Goal: Find specific page/section: Find specific page/section

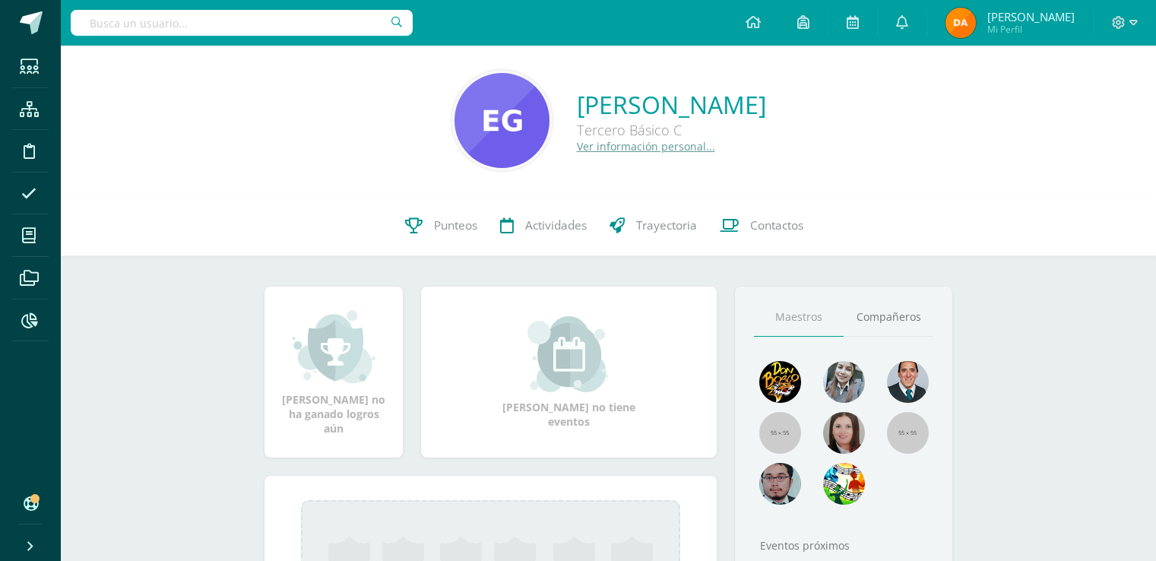
click at [343, 31] on input "text" at bounding box center [242, 23] width 342 height 26
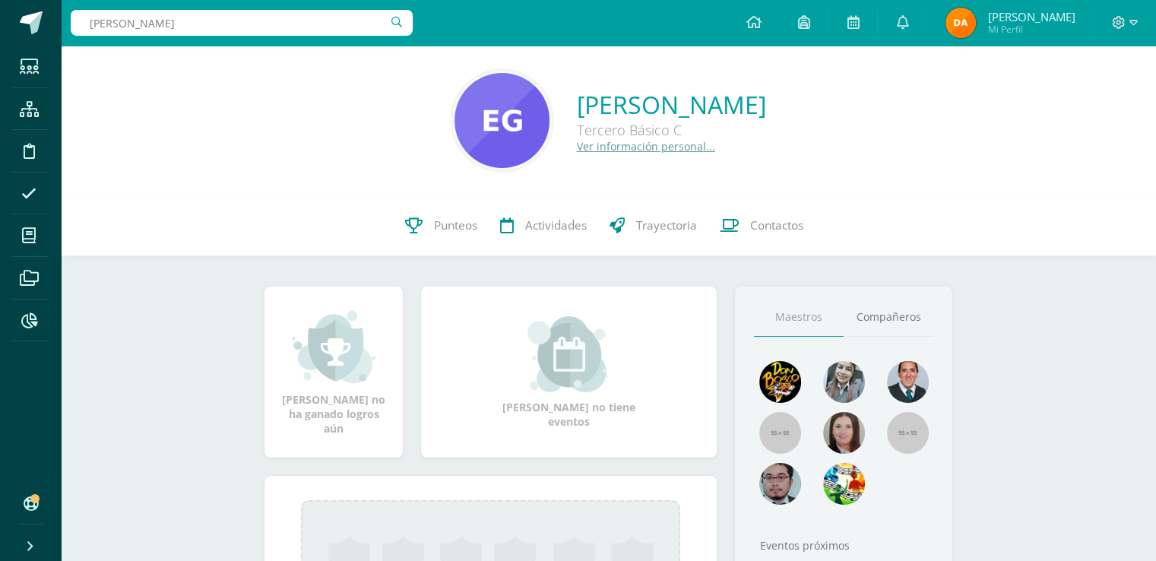
type input "mario marcos"
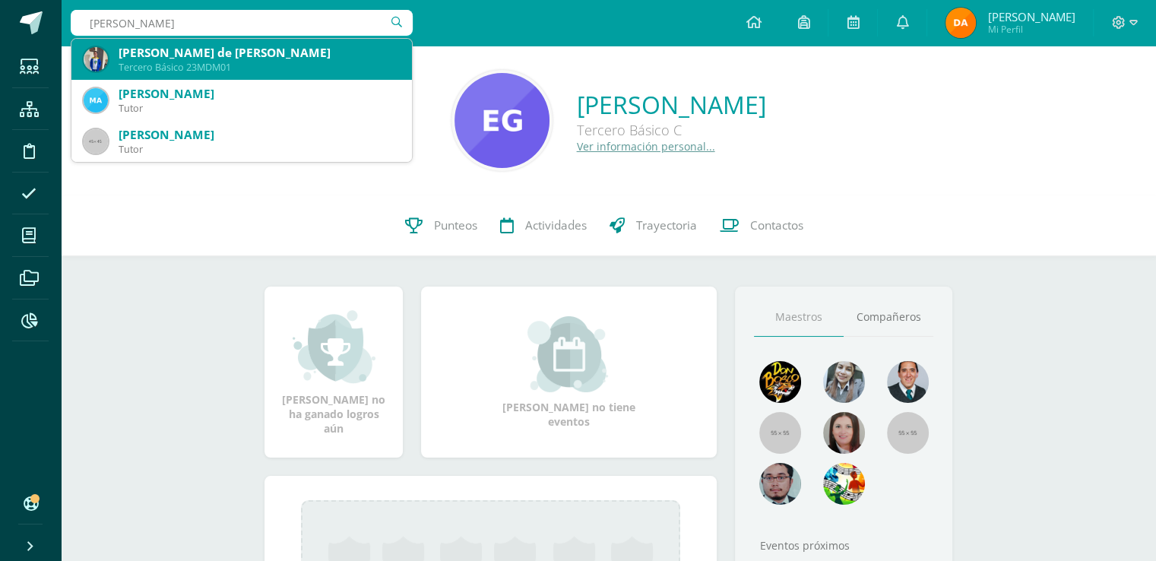
click at [300, 43] on div "Mario Marcos de León Medina Tercero Básico 23MDM01" at bounding box center [242, 59] width 316 height 41
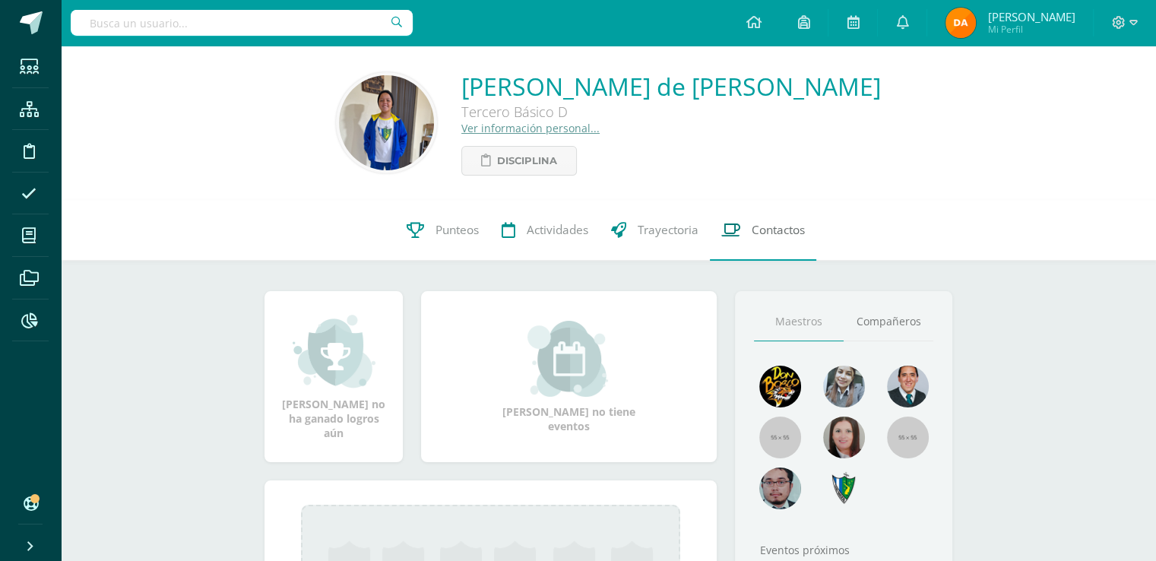
click at [795, 254] on link "Contactos" at bounding box center [763, 230] width 106 height 61
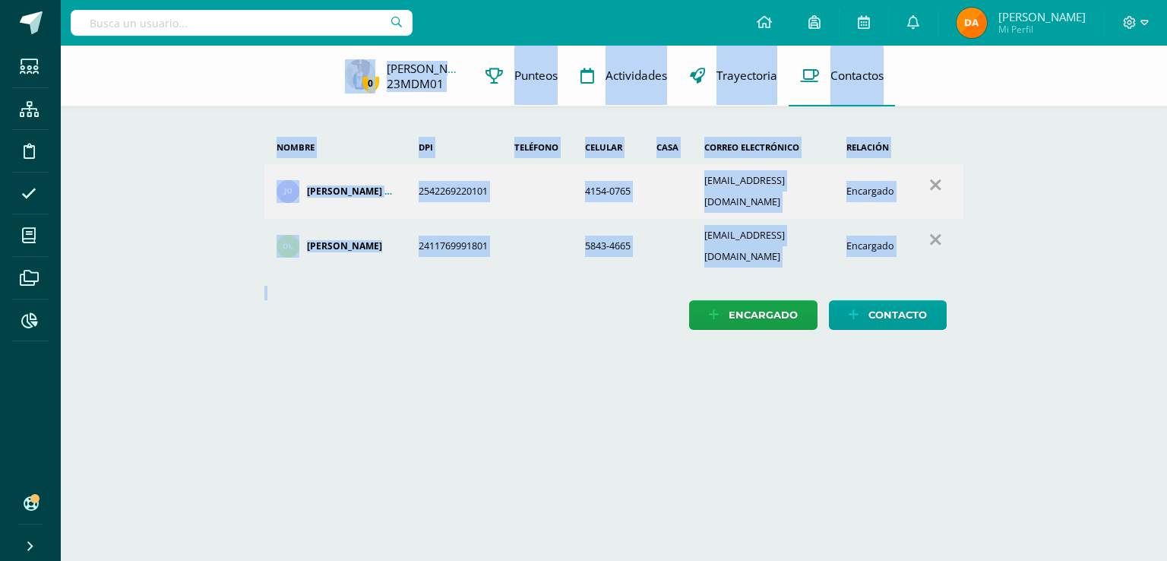
drag, startPoint x: 327, startPoint y: 55, endPoint x: 1052, endPoint y: 304, distance: 765.5
click at [1052, 304] on div "0 Mario de 23MDM01 Punteos Actividades Trayectoria Contactos Agrega un nuevo en…" at bounding box center [614, 203] width 1106 height 315
click at [1052, 305] on div "0 Mario de 23MDM01 Punteos Actividades Trayectoria Contactos Agrega un nuevo en…" at bounding box center [614, 203] width 1106 height 315
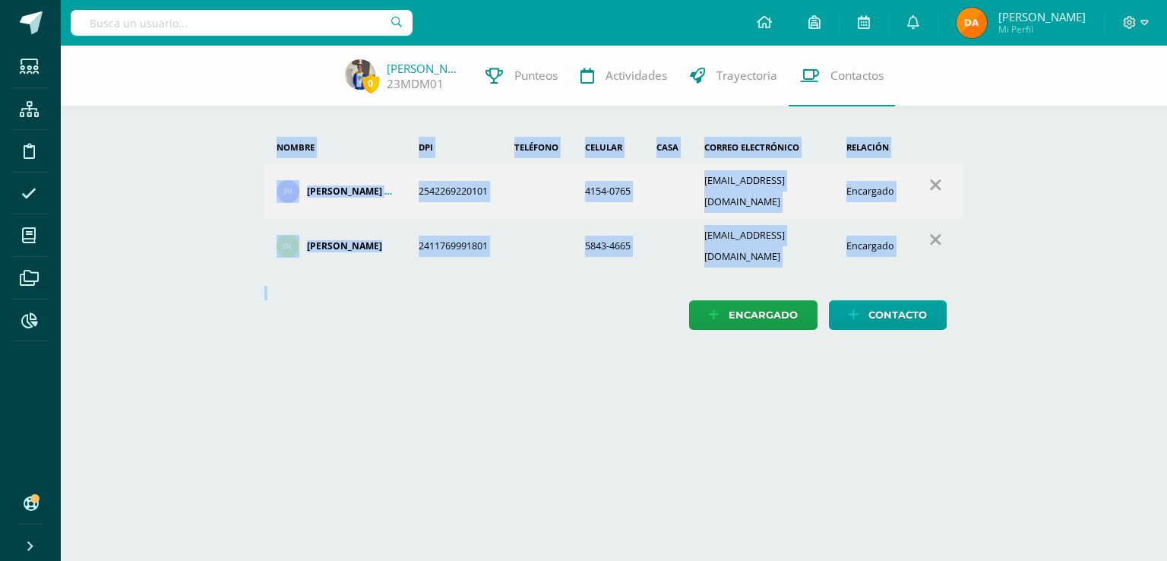
drag, startPoint x: 1052, startPoint y: 305, endPoint x: 568, endPoint y: 261, distance: 485.2
click at [568, 261] on div "0 Mario de 23MDM01 Punteos Actividades Trayectoria Contactos Agrega un nuevo en…" at bounding box center [614, 203] width 1106 height 315
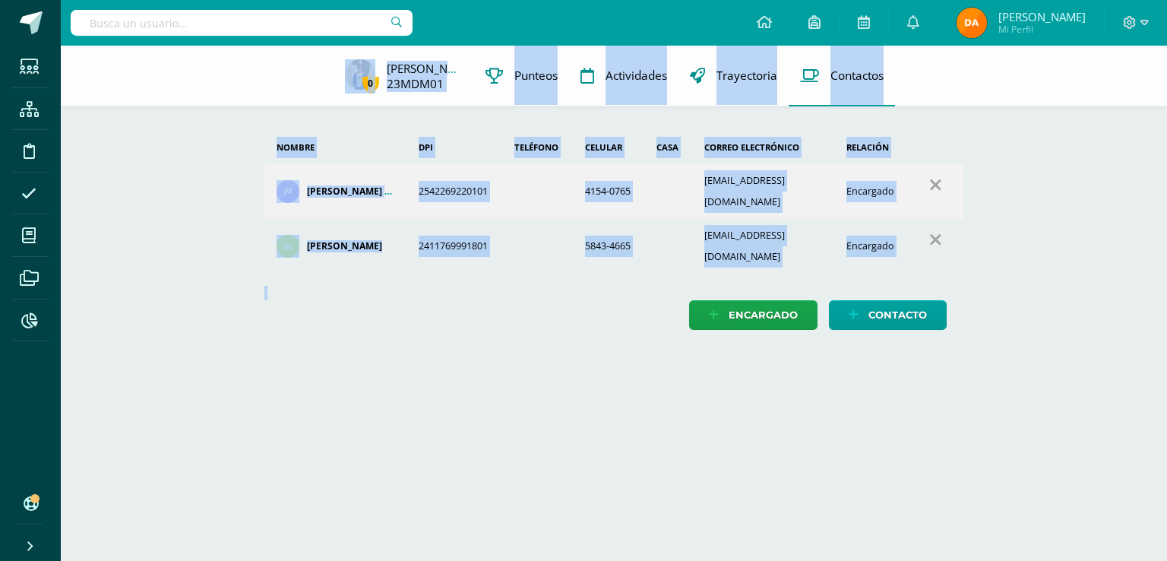
drag, startPoint x: 304, startPoint y: 73, endPoint x: 852, endPoint y: 304, distance: 594.5
click at [852, 304] on div "0 Mario de 23MDM01 Punteos Actividades Trayectoria Contactos Agrega un nuevo en…" at bounding box center [614, 203] width 1106 height 315
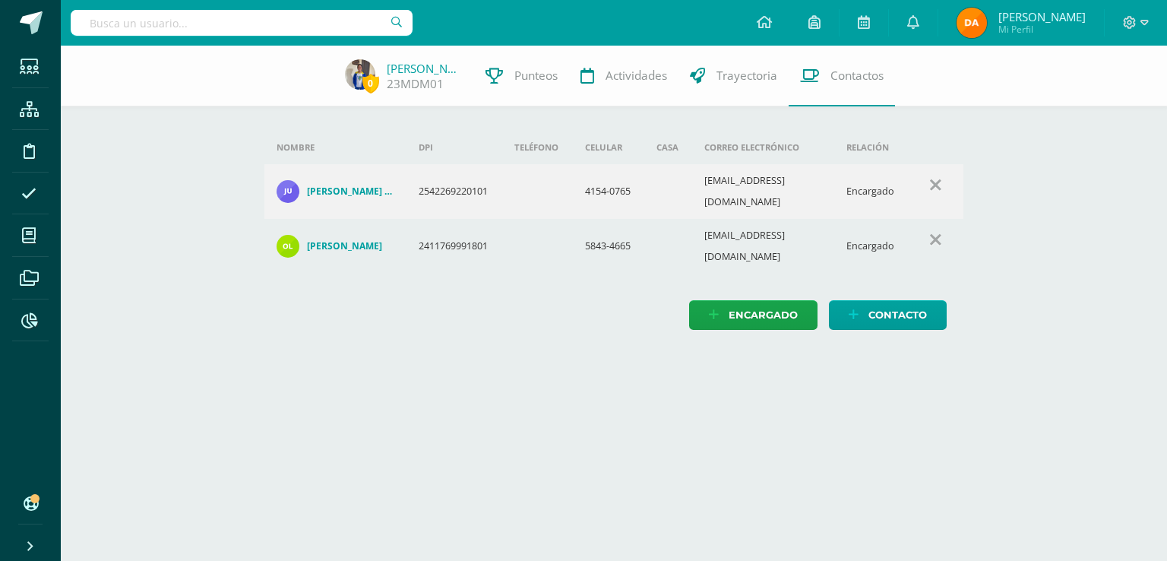
click at [291, 19] on input "text" at bounding box center [242, 23] width 342 height 26
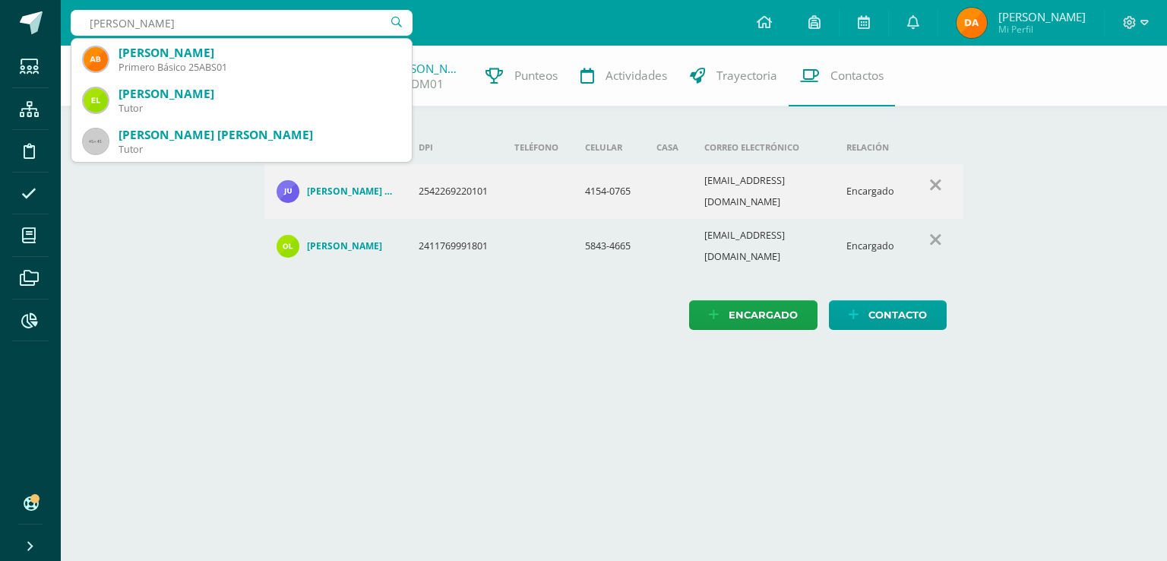
type input "ana burgh"
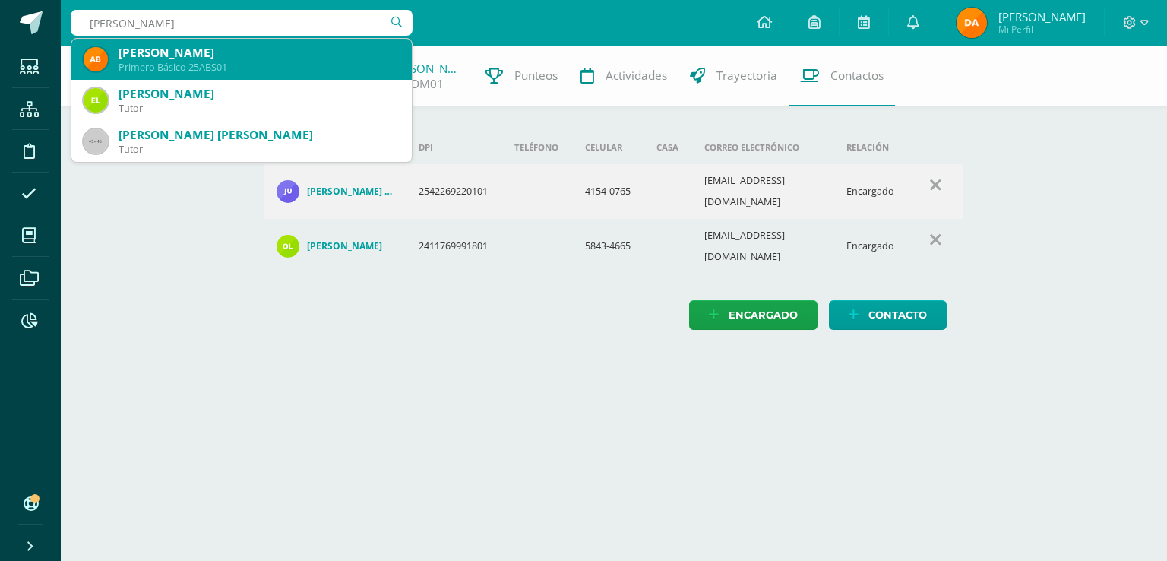
click at [283, 48] on div "Ana Haydeé Burgos Sandoval" at bounding box center [259, 53] width 281 height 16
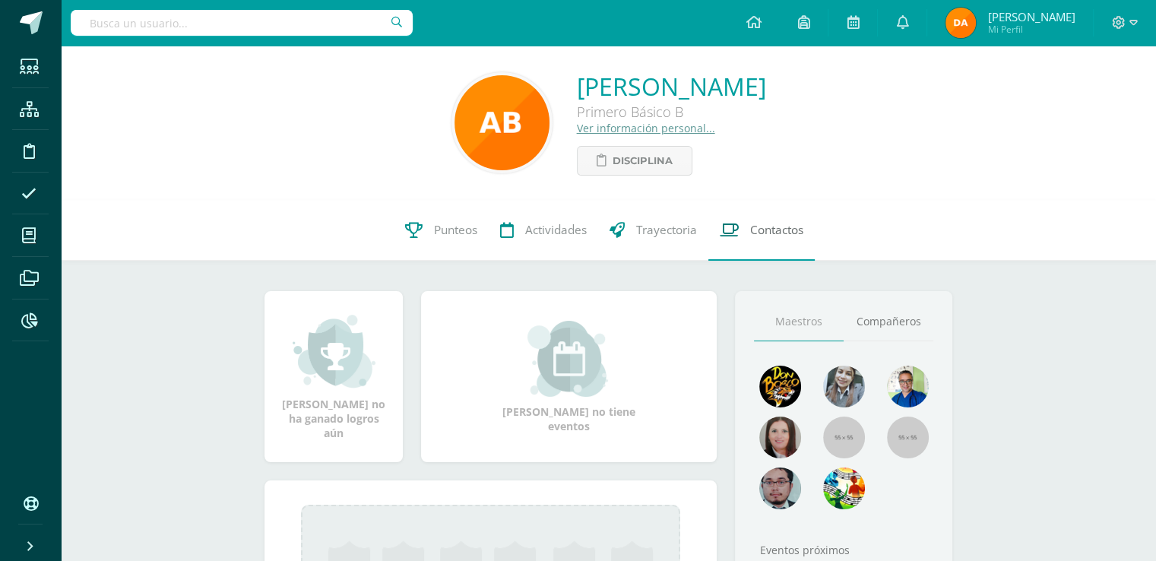
click at [731, 215] on link "Contactos" at bounding box center [761, 230] width 106 height 61
